Goal: Information Seeking & Learning: Learn about a topic

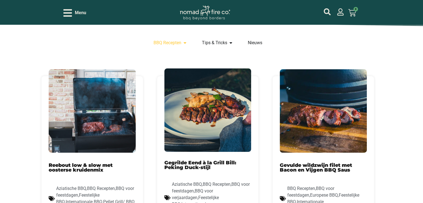
scroll to position [167, 0]
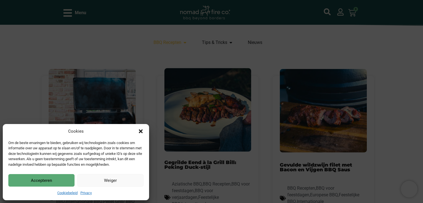
click at [45, 180] on button "Accepteren" at bounding box center [41, 180] width 66 height 13
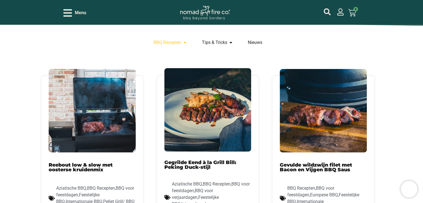
click at [295, 146] on img at bounding box center [323, 110] width 87 height 83
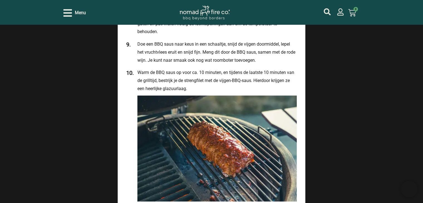
scroll to position [1246, 0]
